Goal: Task Accomplishment & Management: Use online tool/utility

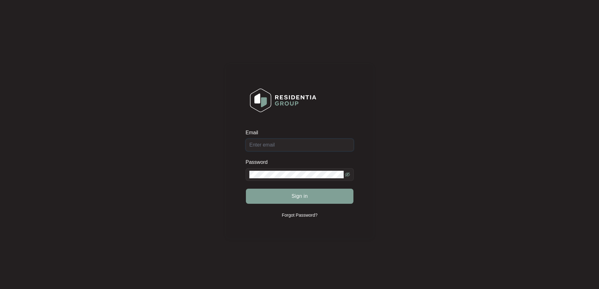
type input "[EMAIL_ADDRESS][DOMAIN_NAME]"
click at [325, 194] on div "Sign in" at bounding box center [300, 196] width 108 height 16
click at [330, 196] on button "Sign in" at bounding box center [300, 196] width 108 height 15
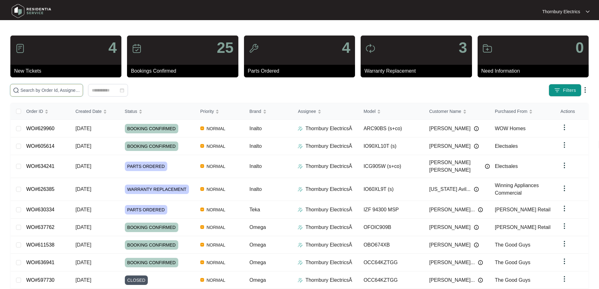
click at [80, 89] on input "text" at bounding box center [50, 90] width 60 height 7
paste input "635360"
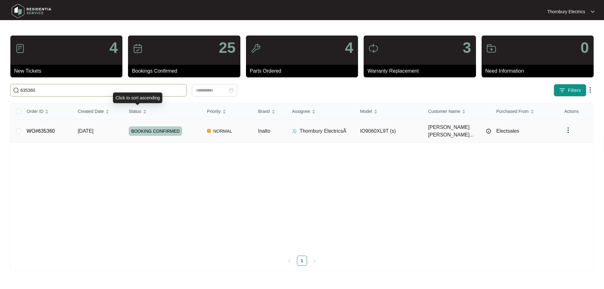
type input "635360"
click at [155, 129] on span "BOOKING CONFIRMED" at bounding box center [155, 130] width 53 height 9
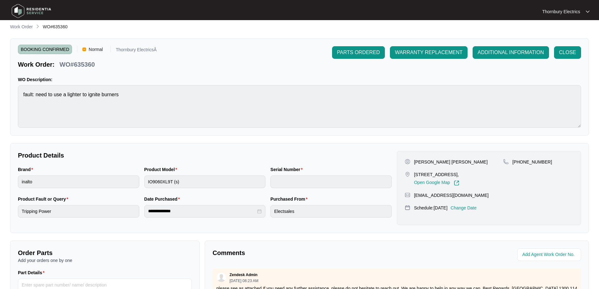
scroll to position [128, 0]
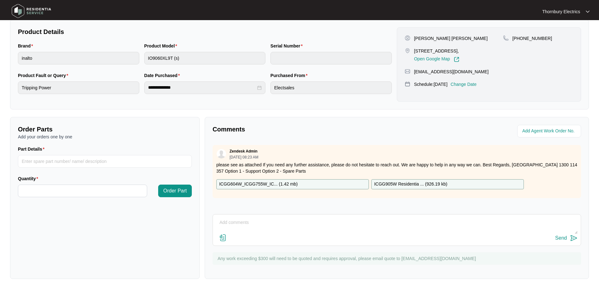
click at [394, 183] on p "ICGG905W Residentia ... ( 926.19 kb )" at bounding box center [410, 184] width 73 height 7
click at [266, 222] on textarea at bounding box center [397, 226] width 362 height 16
paste textarea "Called out to Inalto gas cooktop, as front left wok burner not igniting. Upon t…"
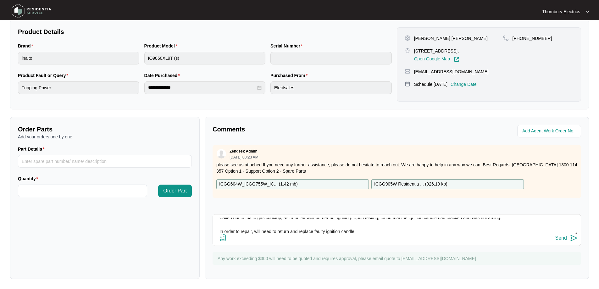
click at [399, 230] on textarea "Called out to Inalto gas cooktop, as front left wok burner not igniting. Upon t…" at bounding box center [397, 226] width 362 height 16
paste textarea "SP10397 Ignition Needle NEW"
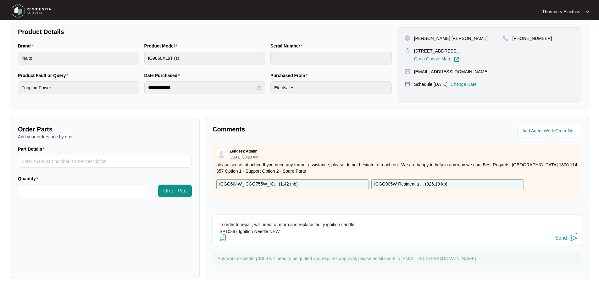
type textarea "Called out to Inalto gas cooktop, as front left wok burner not igniting. Upon t…"
click at [567, 240] on button "Send" at bounding box center [567, 238] width 22 height 8
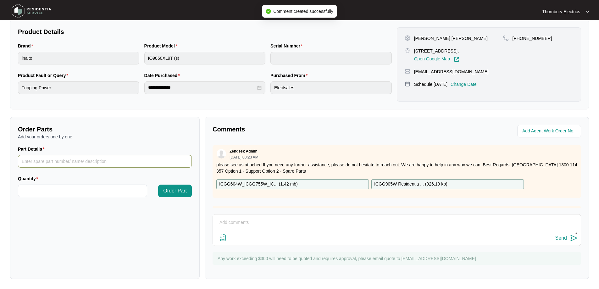
click at [97, 163] on input "Part Details" at bounding box center [105, 161] width 174 height 13
paste input "SP10397 Ignition Needle NEW"
type input "SP10397 Ignition Needle NEW"
click at [84, 188] on input "Quantity" at bounding box center [82, 191] width 129 height 12
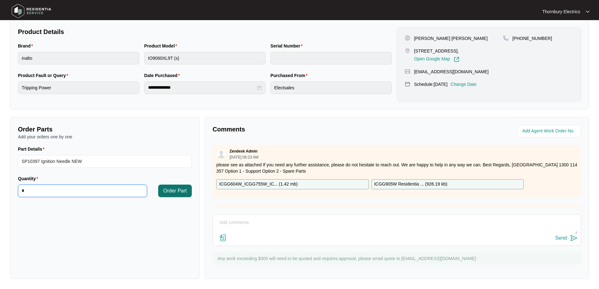
type input "*"
click at [183, 191] on span "Order Part" at bounding box center [175, 191] width 24 height 8
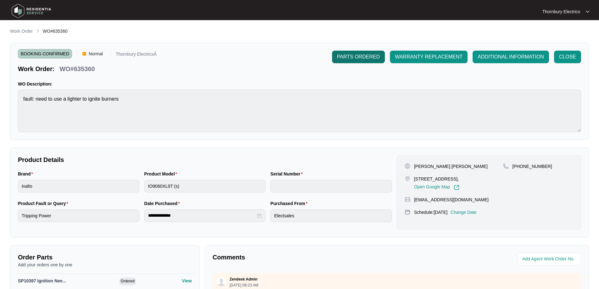
click at [366, 53] on button "PARTS ORDERED" at bounding box center [358, 57] width 53 height 13
click at [22, 30] on p "Work Order" at bounding box center [21, 31] width 23 height 6
